Goal: Transaction & Acquisition: Book appointment/travel/reservation

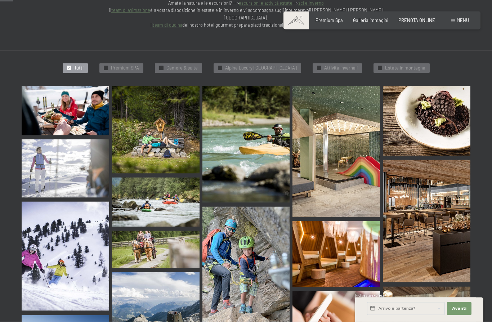
scroll to position [186, 0]
click at [378, 18] on span "Galleria immagini" at bounding box center [370, 20] width 35 height 6
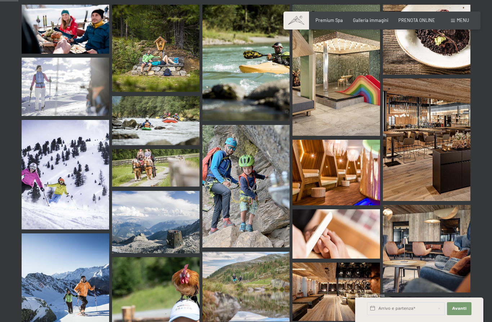
scroll to position [261, 0]
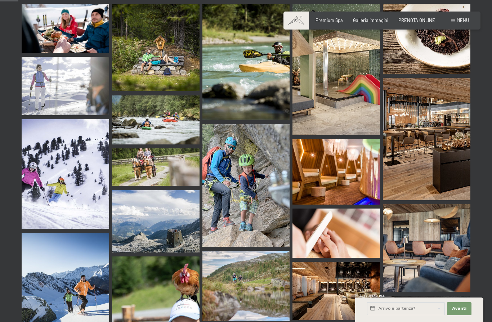
click at [352, 157] on img at bounding box center [337, 172] width 88 height 66
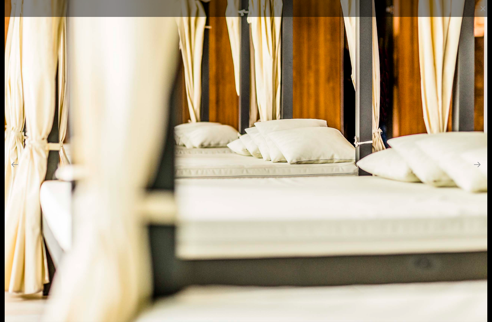
click at [488, 10] on button "Close gallery" at bounding box center [483, 8] width 18 height 17
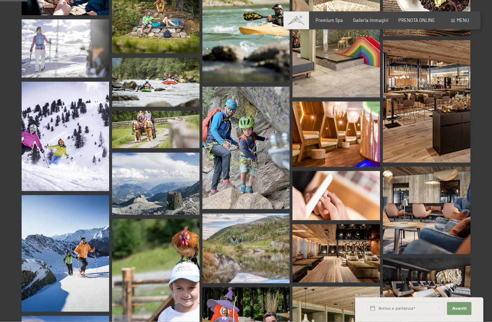
scroll to position [0, 0]
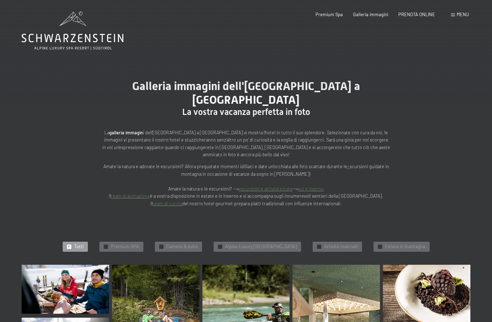
click at [331, 14] on span "Premium Spa" at bounding box center [329, 15] width 27 height 6
click at [328, 15] on span "Premium Spa" at bounding box center [329, 15] width 27 height 6
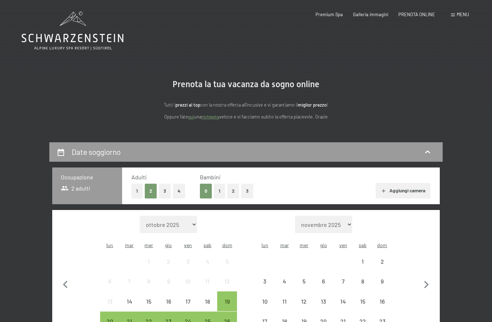
click at [232, 186] on button "2" at bounding box center [233, 191] width 12 height 15
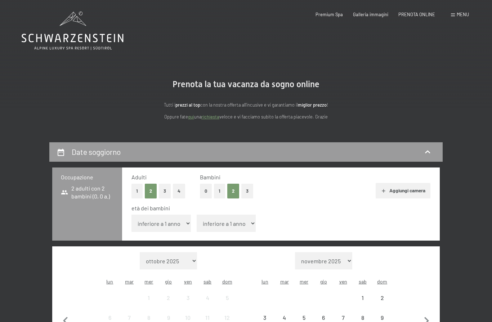
click at [148, 223] on select "inferiore a 1 anno 1 anno 2 anni 3 anni 4 anni 5 anni 6 anni 7 anni 8 anni 9 an…" at bounding box center [160, 223] width 59 height 17
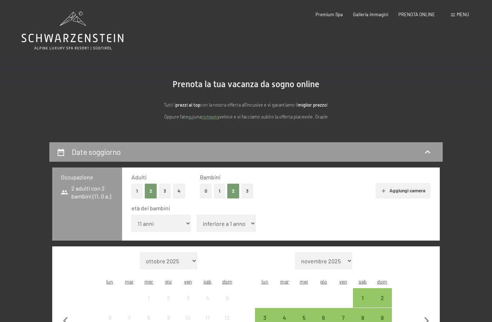
click at [157, 217] on select "inferiore a 1 anno 1 anno 2 anni 3 anni 4 anni 5 anni 6 anni 7 anni 8 anni 9 an…" at bounding box center [160, 223] width 59 height 17
select select "10"
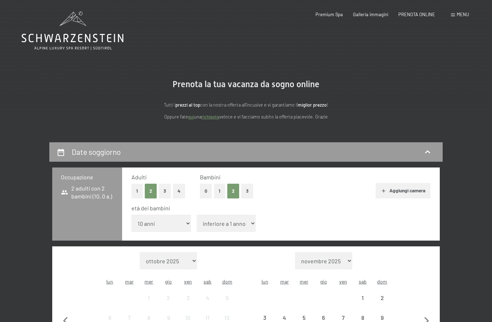
click at [214, 220] on select "inferiore a 1 anno 1 anno 2 anni 3 anni 4 anni 5 anni 6 anni 7 anni 8 anni 9 an…" at bounding box center [226, 223] width 59 height 17
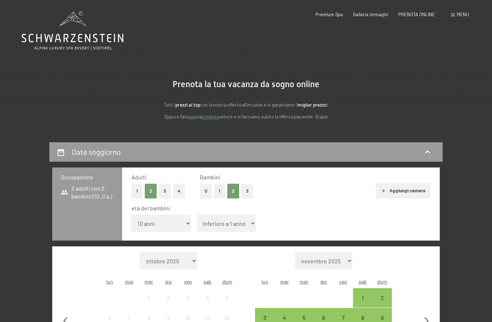
select select "6"
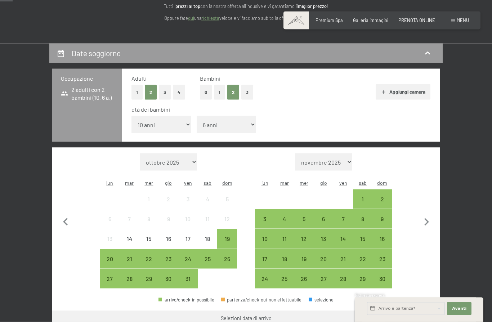
scroll to position [101, 0]
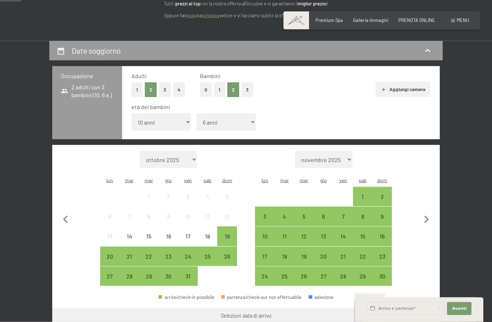
click at [424, 212] on icon "button" at bounding box center [426, 219] width 15 height 15
select select "2025-11-01"
select select "2025-12-01"
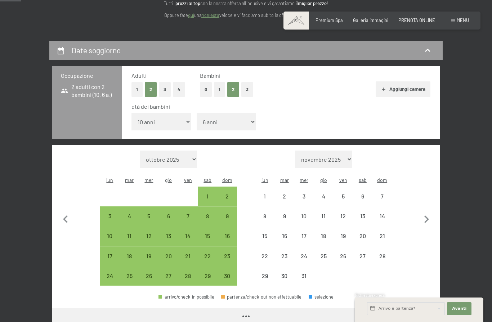
click at [358, 193] on div "6" at bounding box center [363, 202] width 18 height 18
select select "2025-11-01"
select select "2025-12-01"
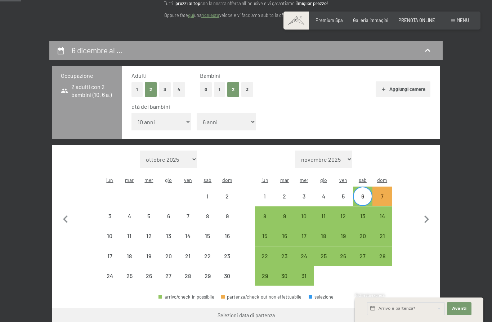
click at [264, 213] on div "8" at bounding box center [265, 222] width 18 height 18
select select "2025-11-01"
select select "2025-12-01"
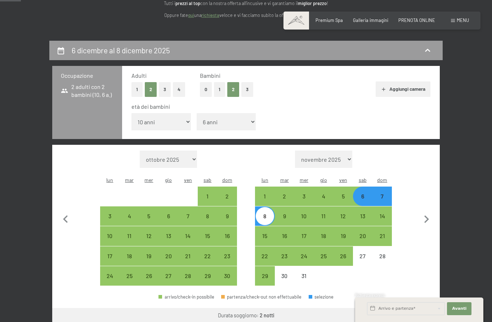
click at [407, 308] on button "Vai a «Camera»" at bounding box center [412, 316] width 55 height 17
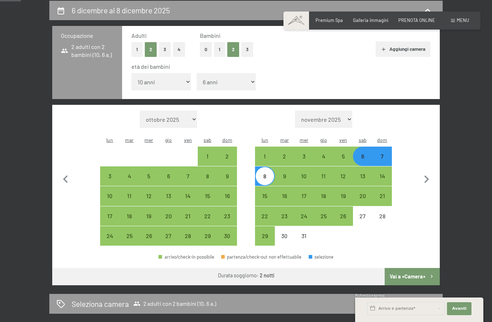
select select "2025-11-01"
select select "2025-12-01"
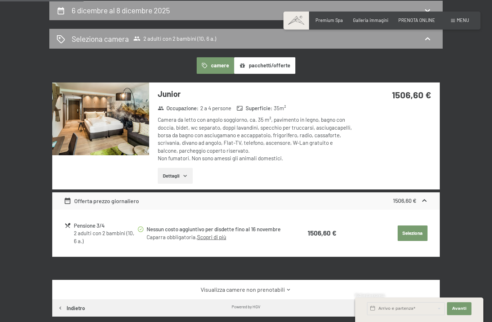
click at [108, 119] on img at bounding box center [100, 118] width 97 height 73
click at [488, 8] on div "6 dicembre al 8 dicembre 2025 Seleziona camera 2 adulti con 2 bambini (10, 6 a.…" at bounding box center [246, 187] width 492 height 373
click at [183, 179] on button "Dettagli" at bounding box center [175, 176] width 35 height 16
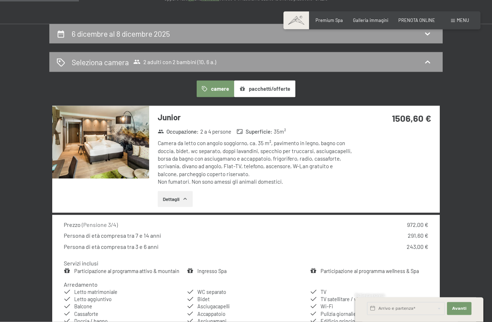
scroll to position [119, 0]
click at [424, 62] on icon at bounding box center [427, 62] width 9 height 9
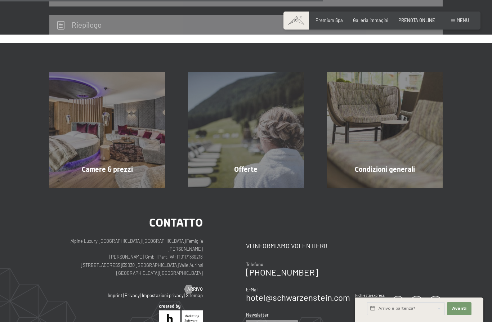
scroll to position [213, 0]
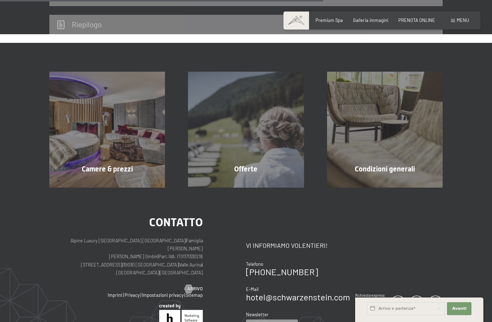
click at [90, 137] on div "Camere & prezzi mostra altro" at bounding box center [107, 130] width 139 height 116
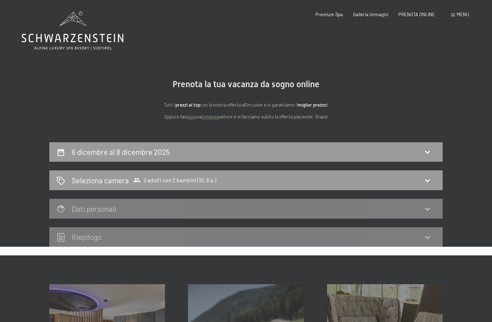
click at [72, 182] on h2 "Seleziona camera" at bounding box center [100, 180] width 57 height 10
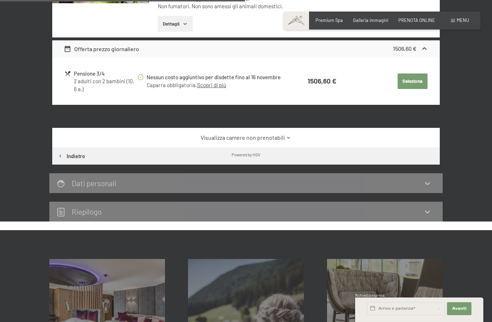
scroll to position [294, 0]
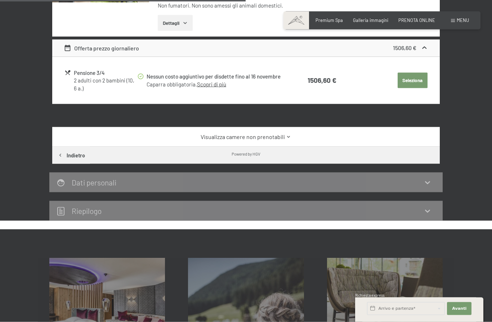
click at [285, 128] on div "Visualizza camere non prenotabili" at bounding box center [246, 136] width 388 height 19
click at [286, 135] on icon at bounding box center [288, 136] width 5 height 5
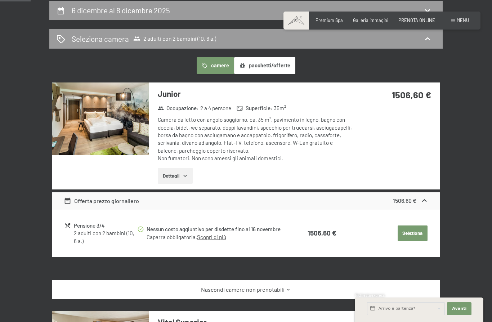
scroll to position [141, 0]
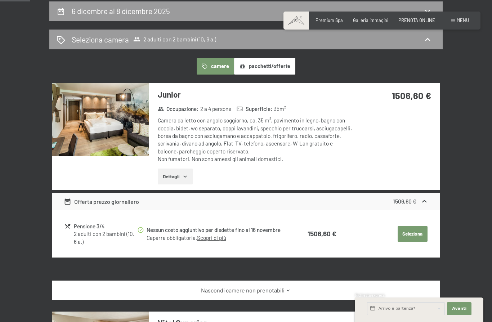
click at [268, 72] on button "pacchetti/offerte" at bounding box center [264, 66] width 61 height 17
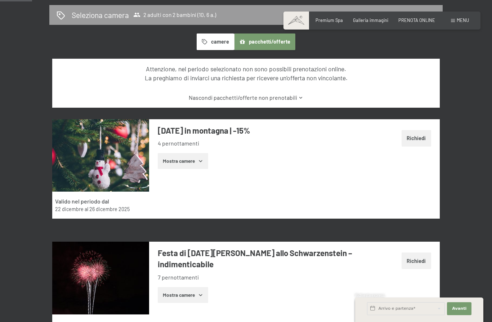
scroll to position [263, 0]
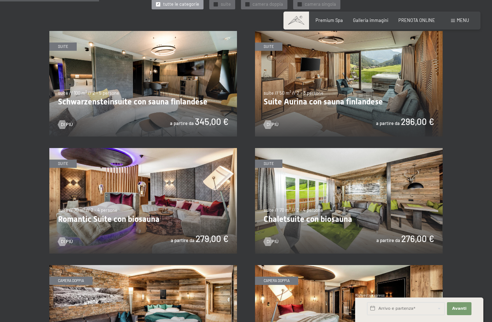
scroll to position [342, 0]
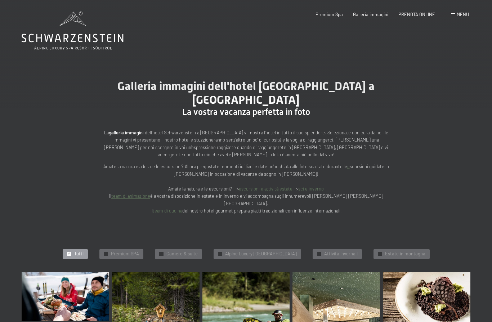
click at [459, 14] on span "Menu" at bounding box center [463, 15] width 12 height 6
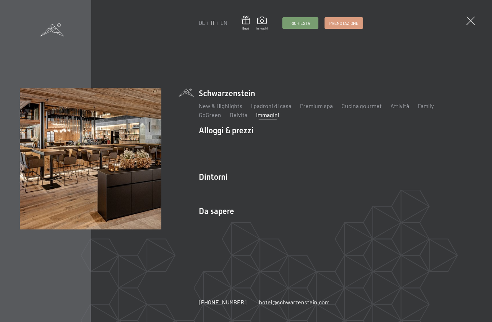
click at [419, 107] on link "Family" at bounding box center [426, 105] width 16 height 7
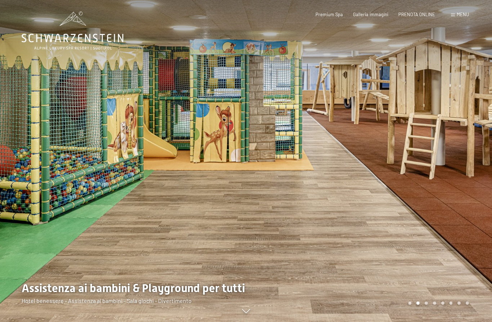
click at [245, 177] on div at bounding box center [123, 161] width 246 height 322
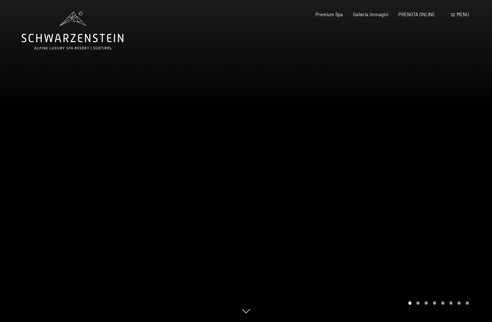
click at [245, 173] on div at bounding box center [123, 161] width 246 height 322
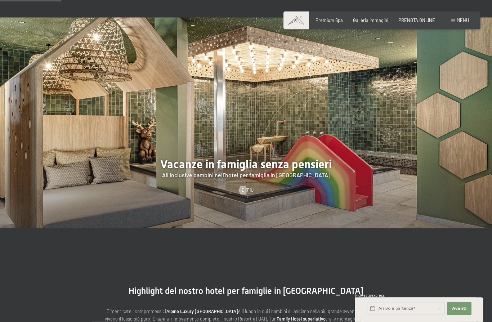
scroll to position [615, 0]
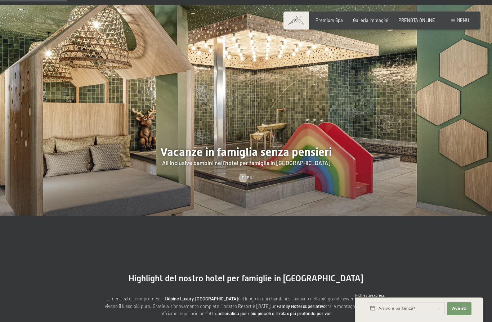
click at [246, 182] on div at bounding box center [243, 178] width 5 height 9
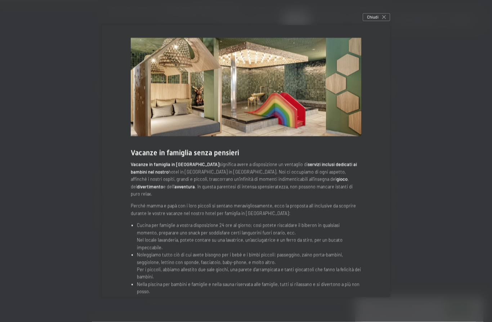
click at [50, 237] on div at bounding box center [246, 161] width 492 height 322
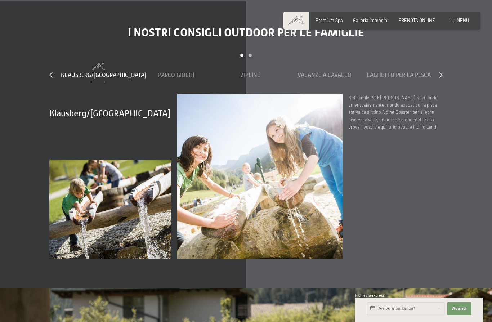
scroll to position [2303, 0]
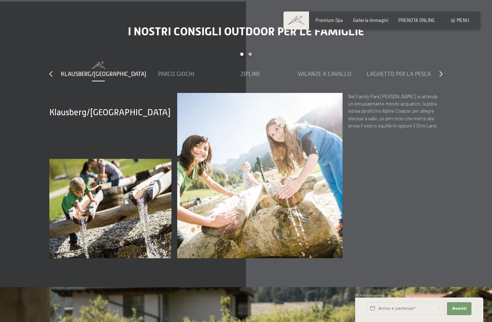
click at [173, 73] on div "Parco giochi" at bounding box center [176, 70] width 68 height 17
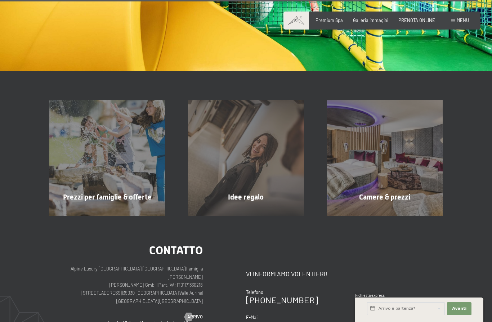
scroll to position [4428, 0]
click at [75, 184] on div "Prezzi per famiglie & offerte mostra altro" at bounding box center [107, 158] width 139 height 116
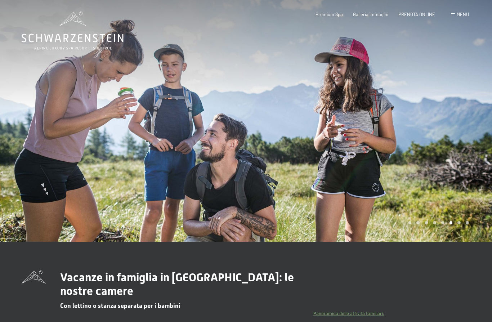
click at [460, 224] on div "Carousel Page 7" at bounding box center [458, 222] width 3 height 3
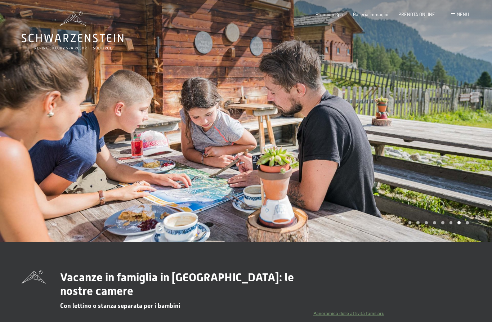
click at [470, 242] on div at bounding box center [369, 121] width 246 height 242
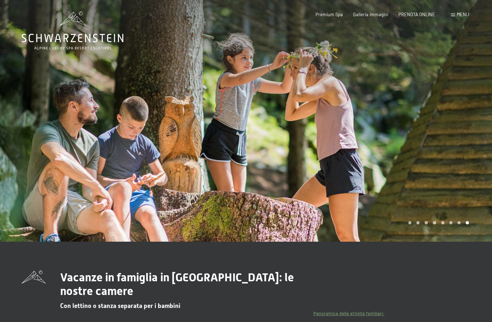
click at [470, 242] on div at bounding box center [369, 121] width 246 height 242
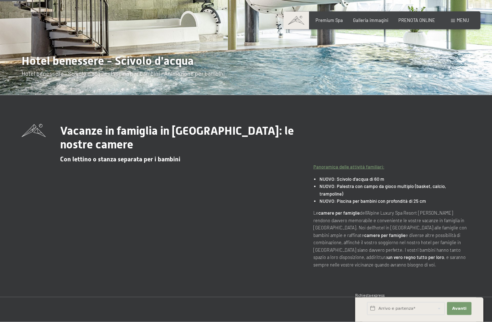
scroll to position [204, 0]
